Goal: Find specific page/section: Find specific page/section

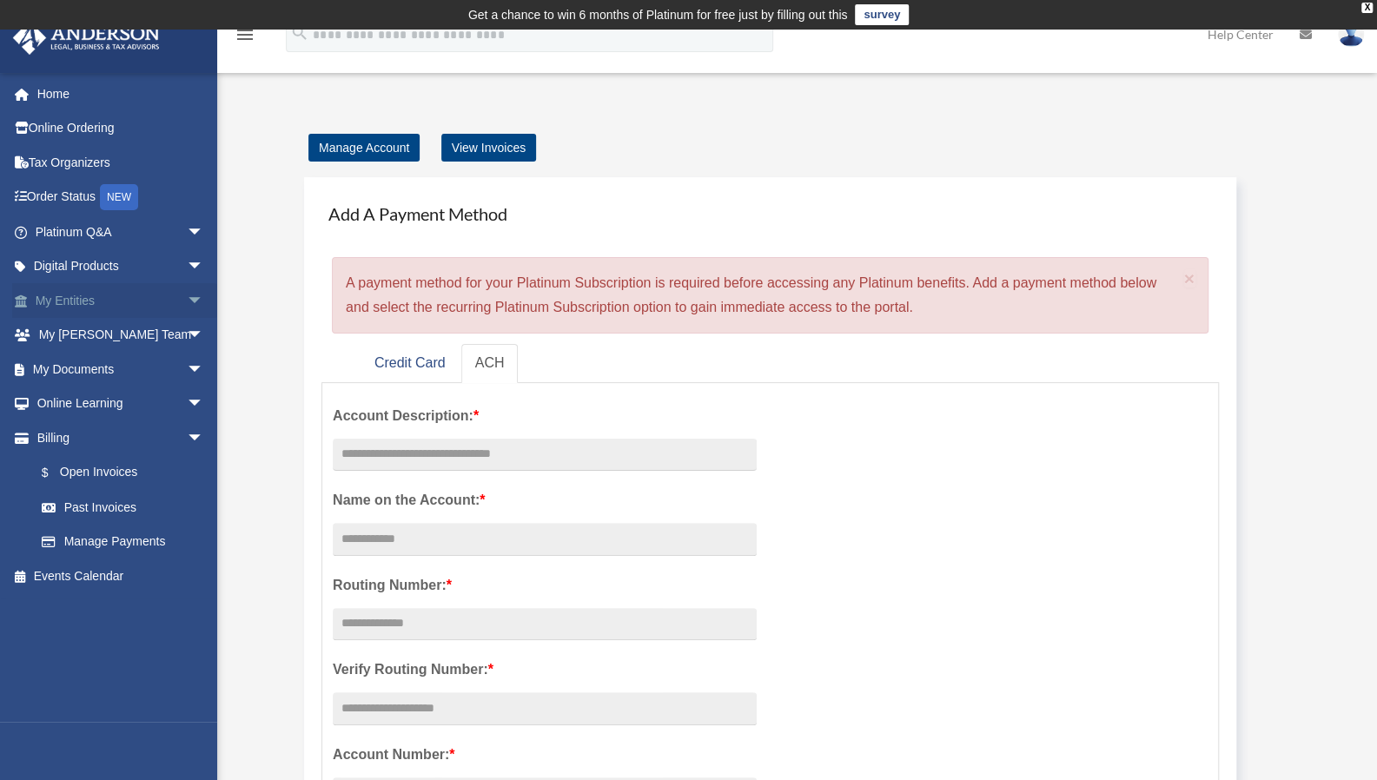
click at [90, 296] on link "My Entities arrow_drop_down" at bounding box center [121, 300] width 218 height 35
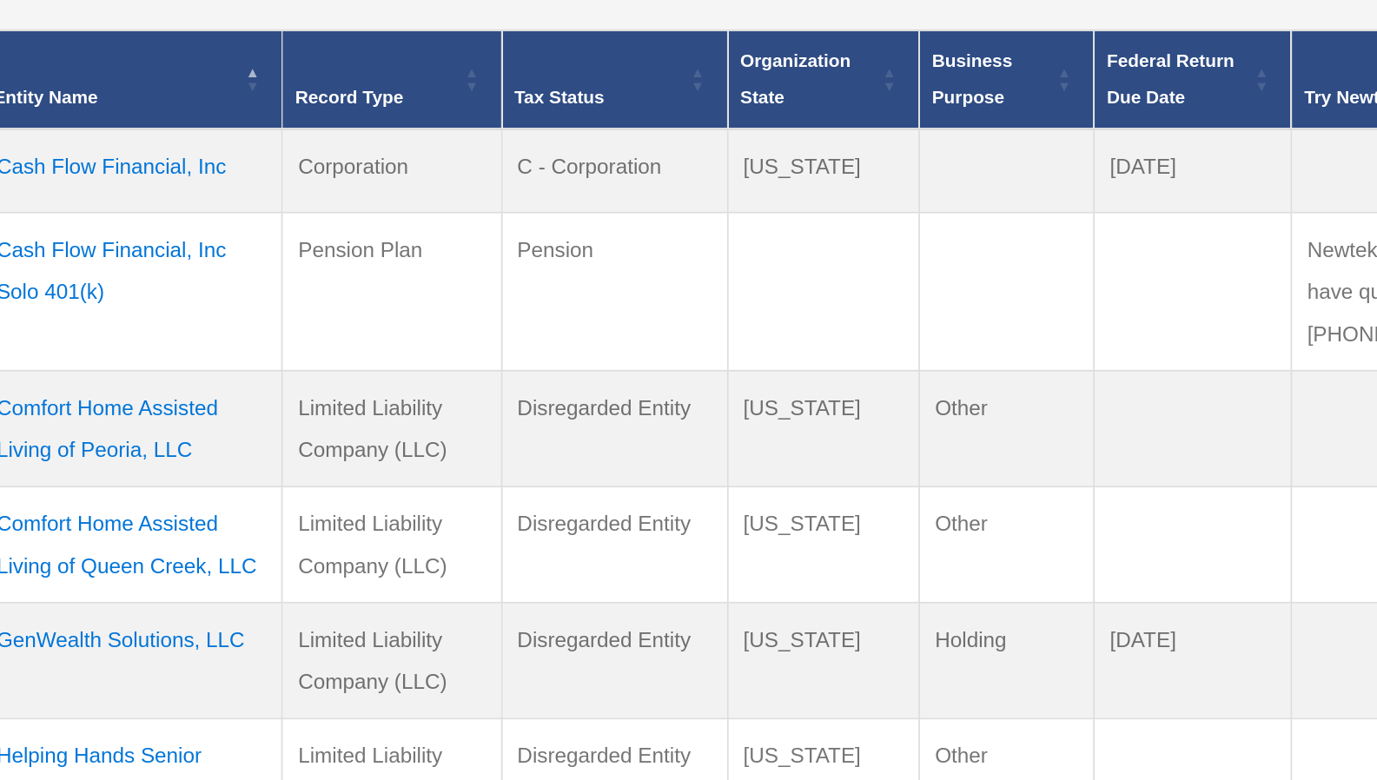
scroll to position [155, 0]
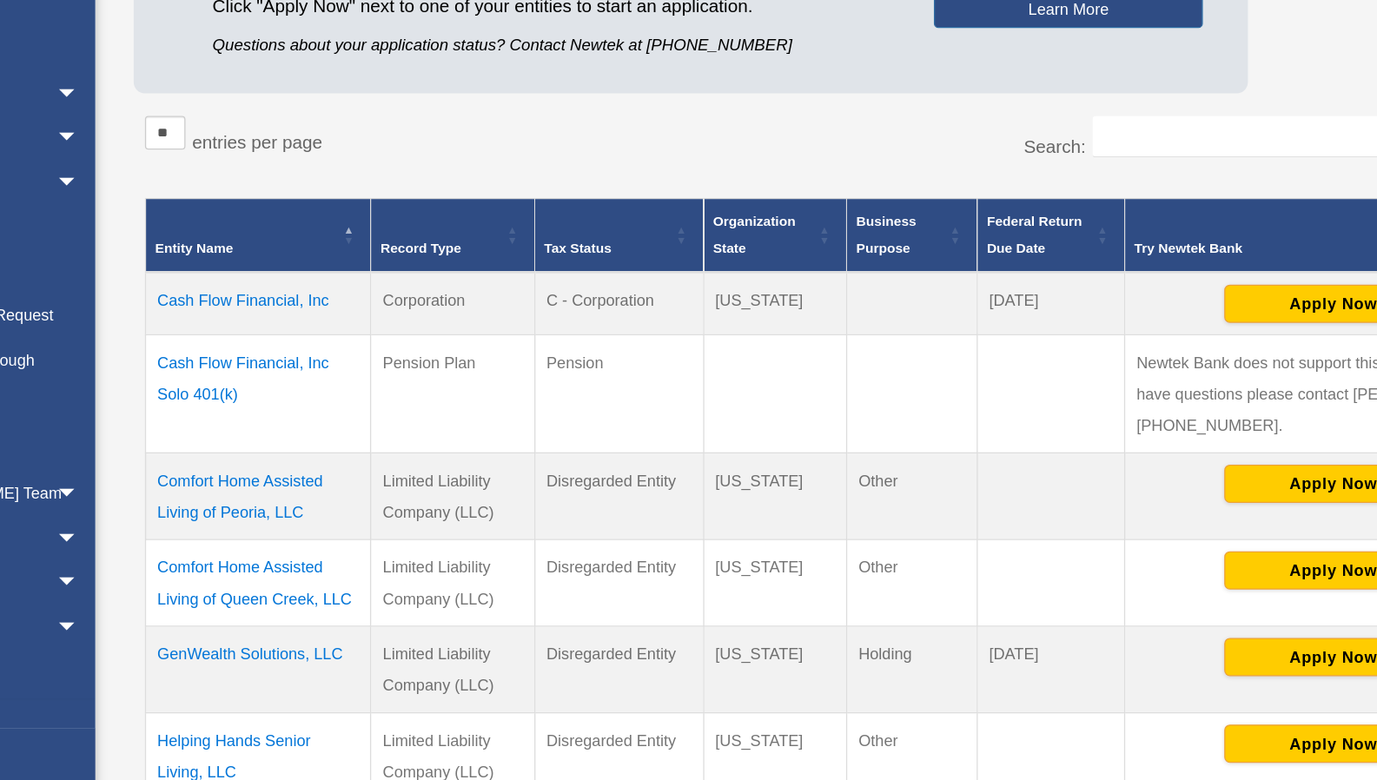
click at [384, 510] on td "Comfort Home Assisted Living of Peoria, LLC" at bounding box center [343, 543] width 174 height 67
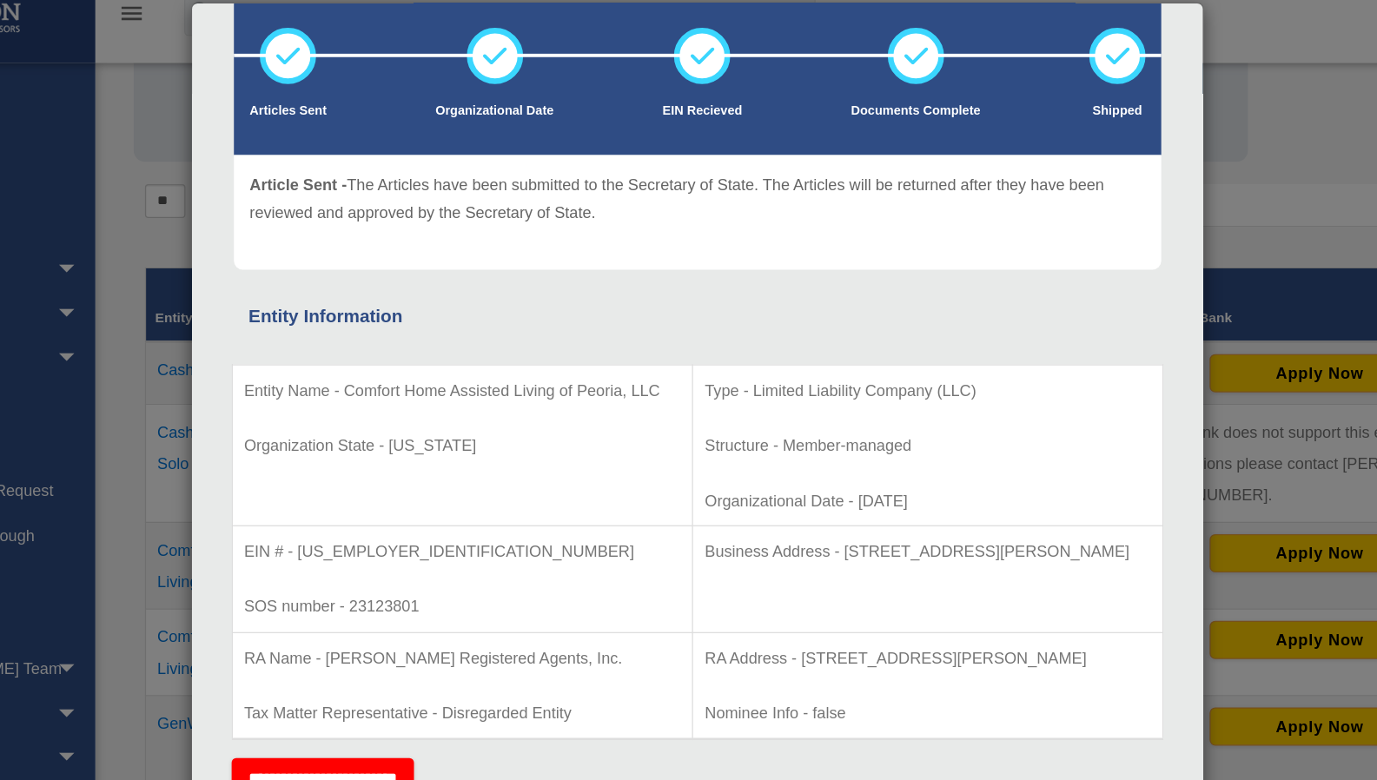
scroll to position [0, 0]
